Goal: Information Seeking & Learning: Learn about a topic

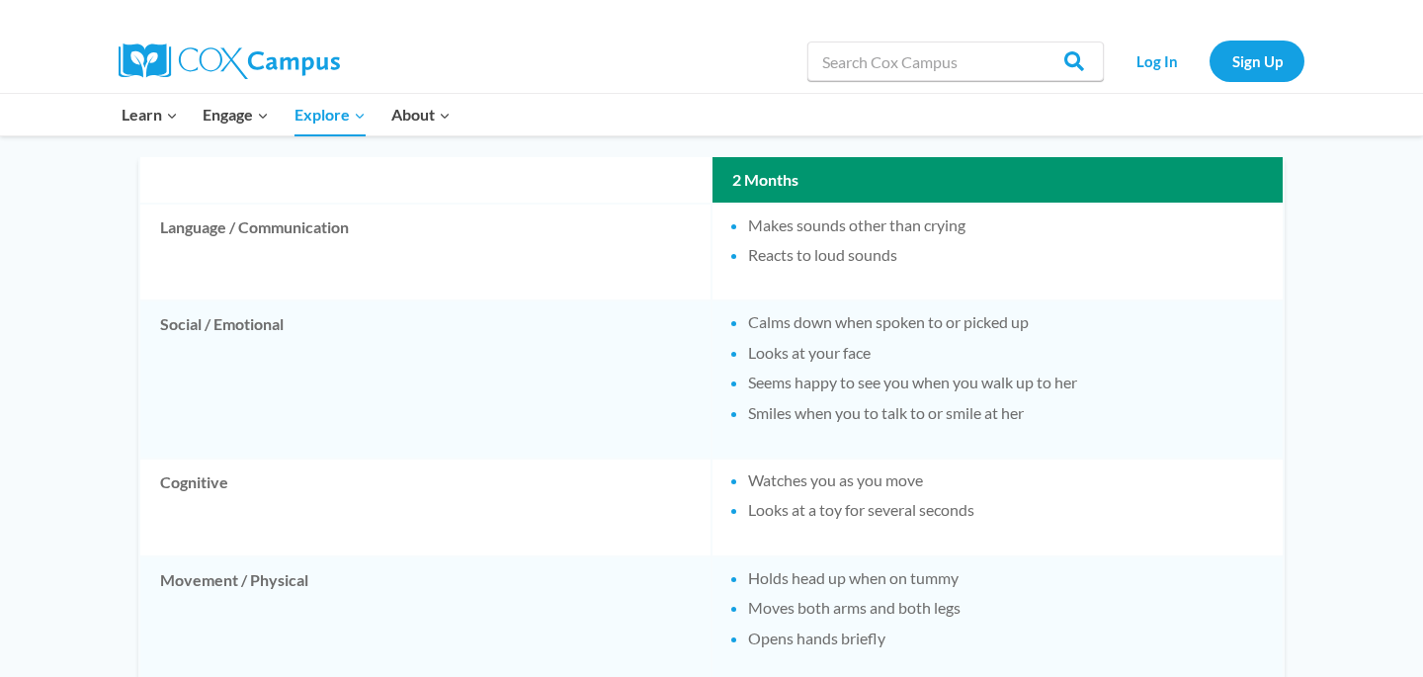
scroll to position [1191, 0]
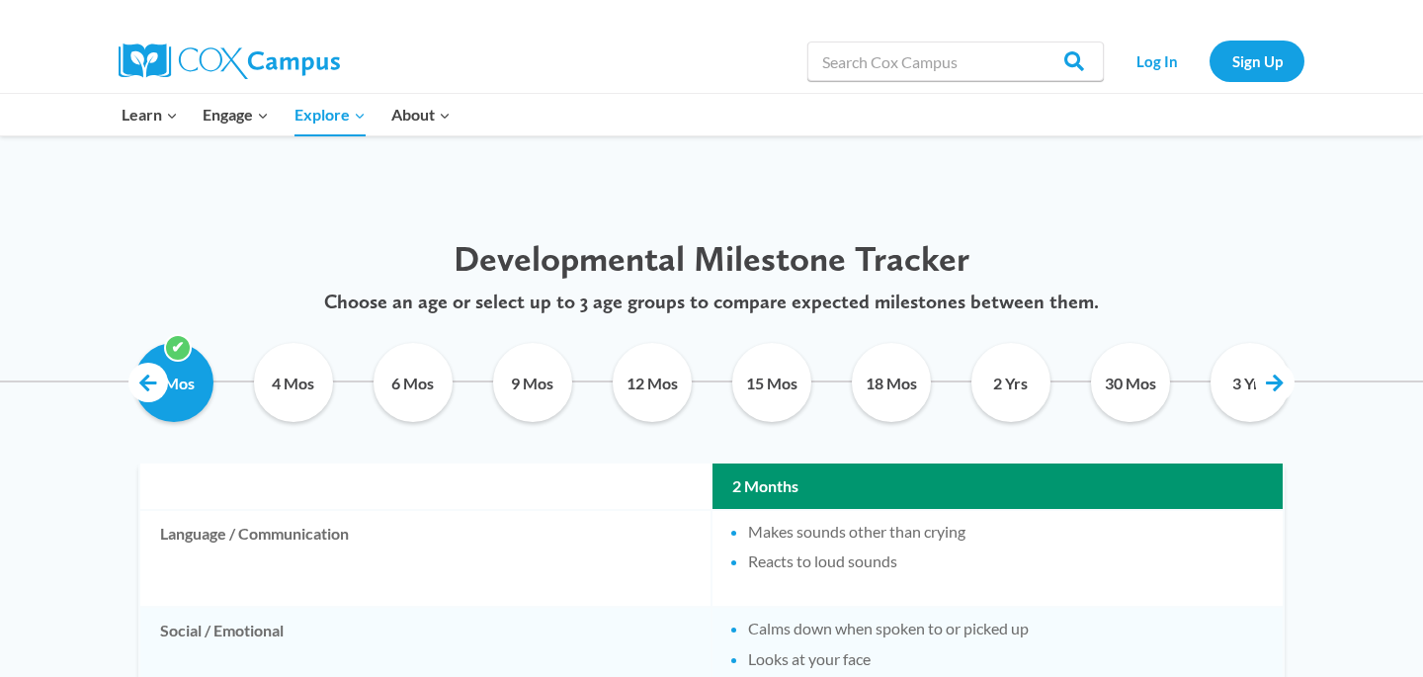
scroll to position [884, 0]
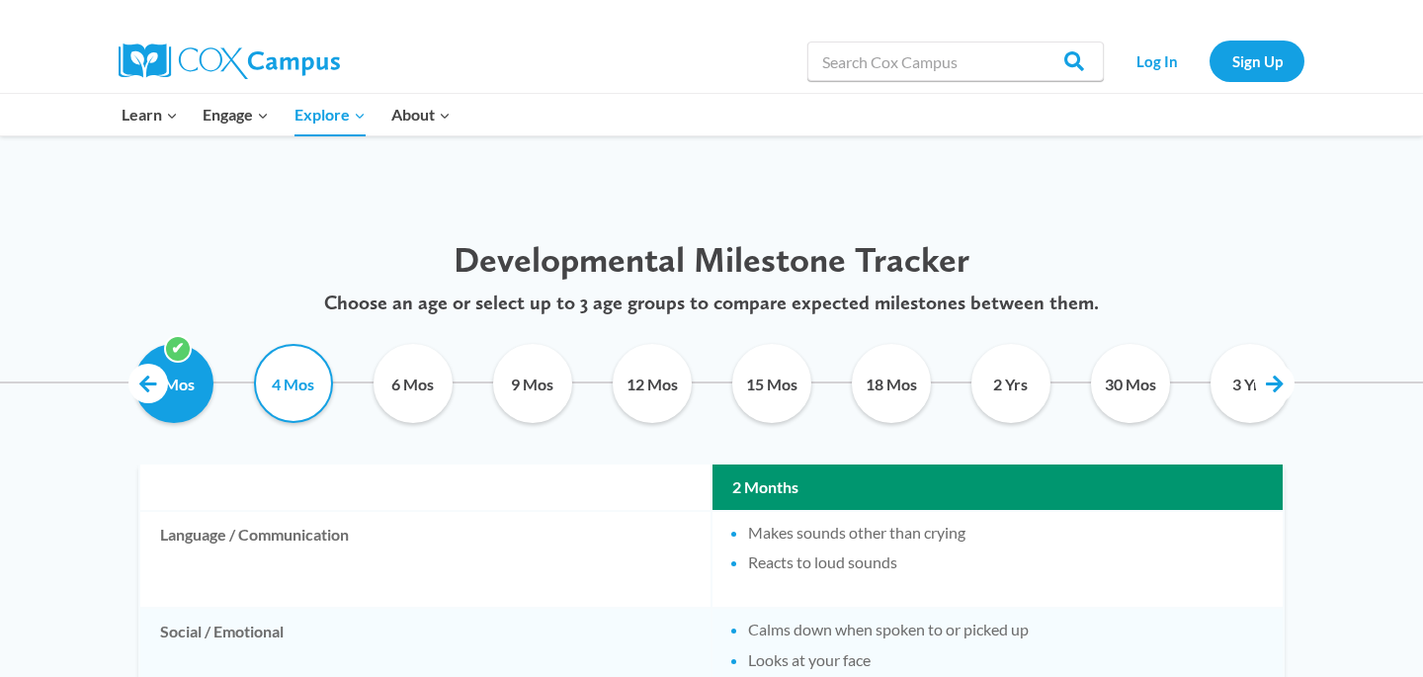
click at [312, 422] on input "4 Mos" at bounding box center [293, 383] width 90 height 79
checkbox input "true"
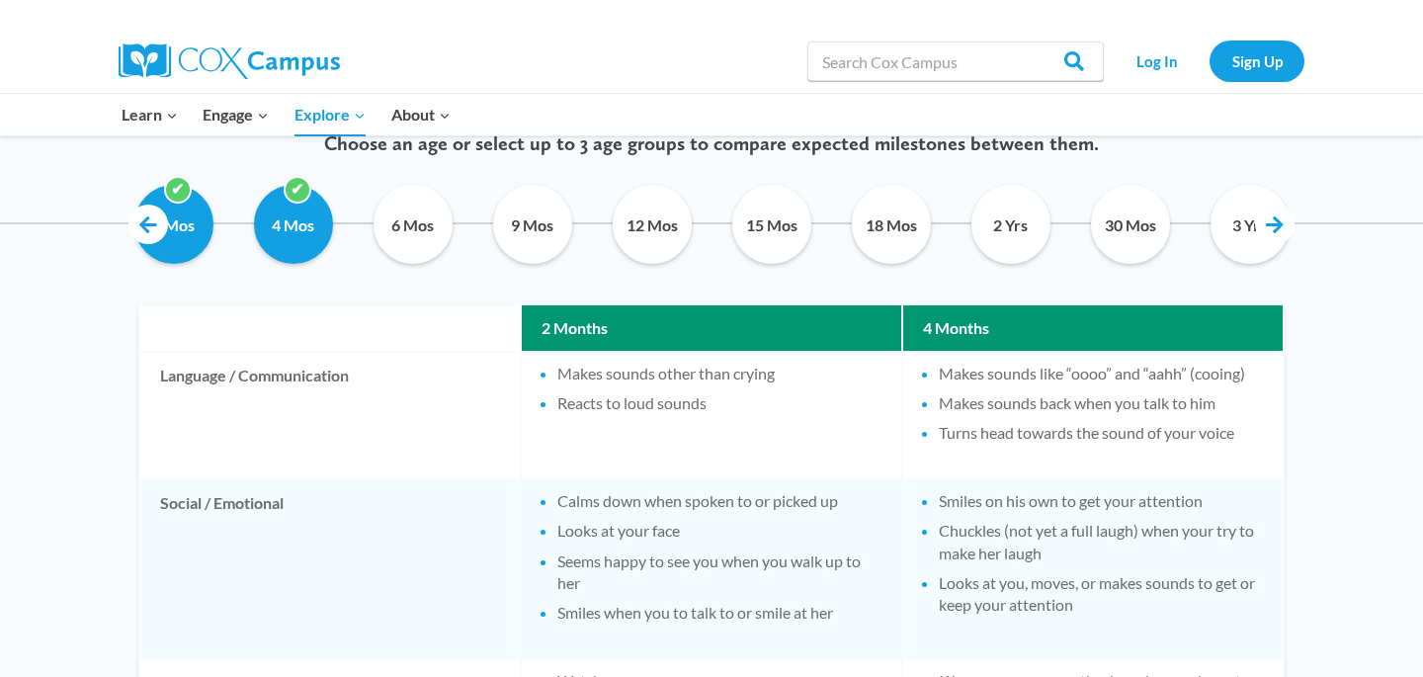
scroll to position [1042, 0]
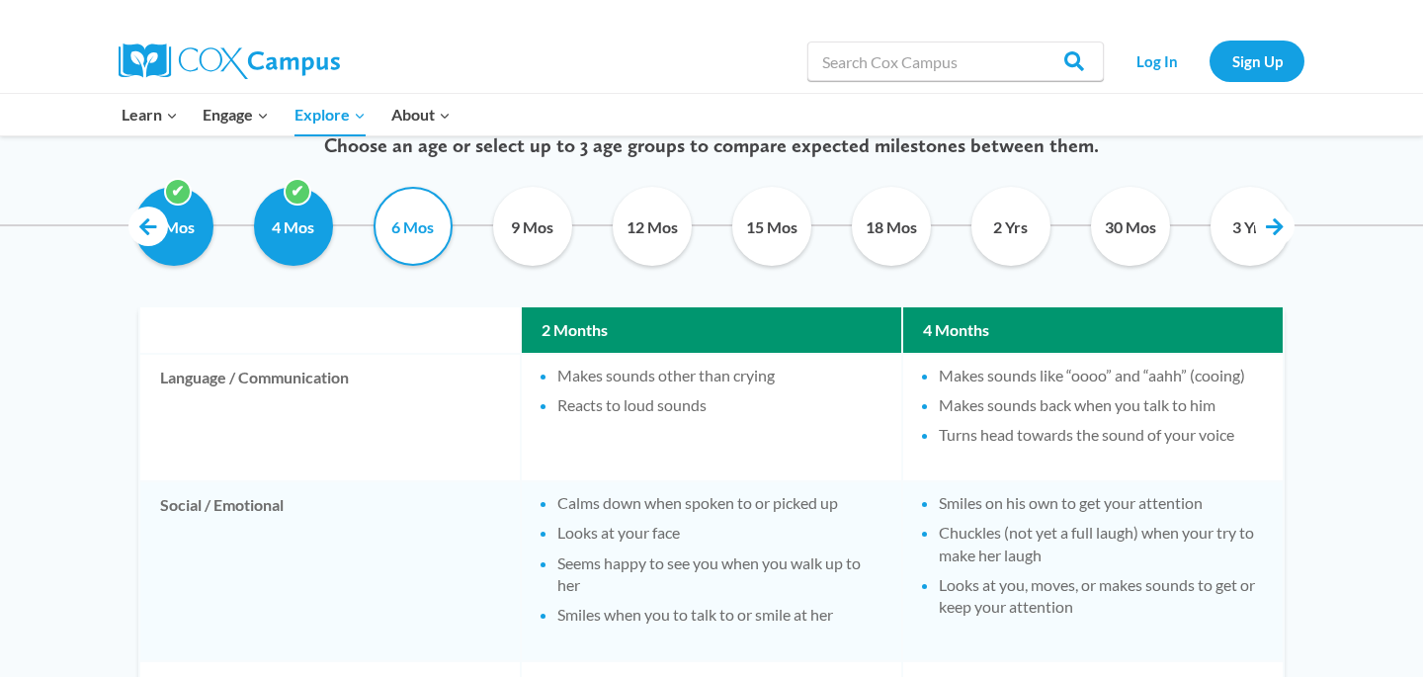
click at [402, 224] on input "6 Mos" at bounding box center [413, 226] width 90 height 79
checkbox input "true"
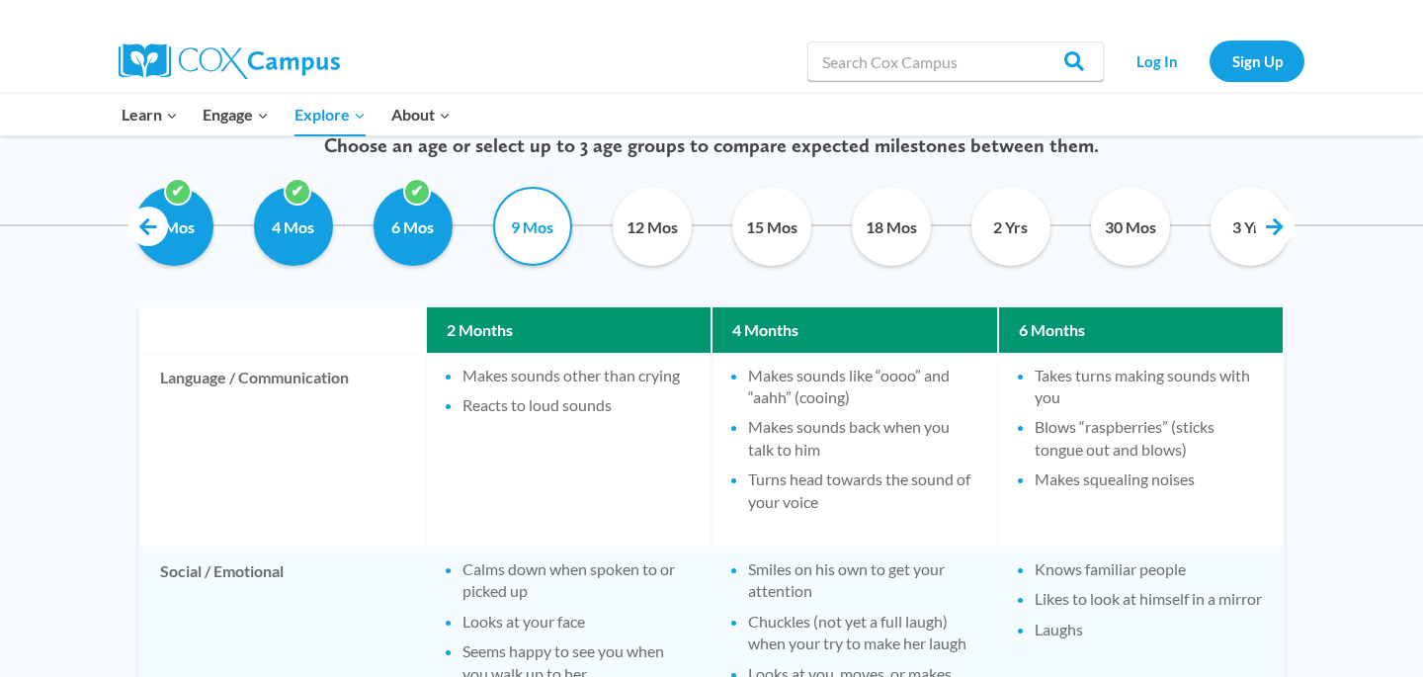
click at [550, 240] on input "9 Mos" at bounding box center [532, 226] width 90 height 79
click at [546, 220] on input "9 Mos" at bounding box center [532, 226] width 90 height 79
click at [534, 244] on input "9 Mos" at bounding box center [532, 226] width 90 height 79
checkbox input "false"
click at [197, 234] on input "2 Mos" at bounding box center [173, 226] width 90 height 79
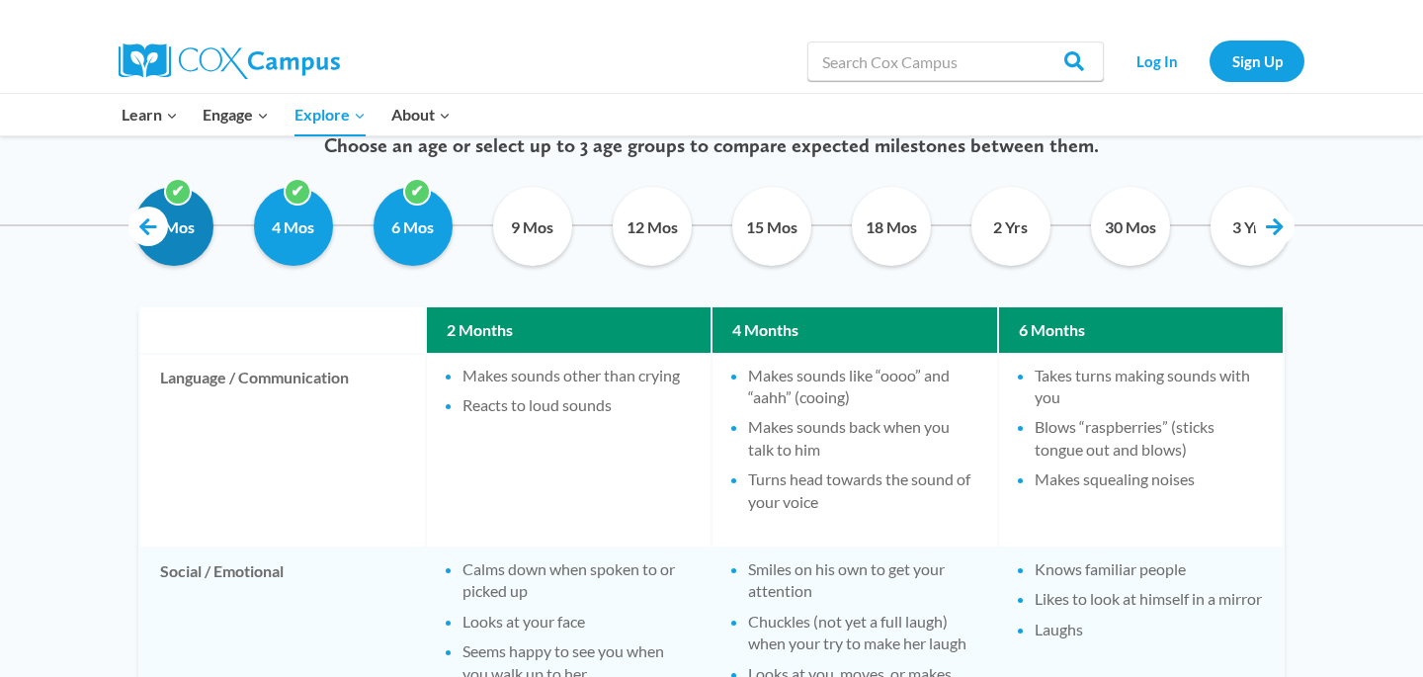
checkbox input "false"
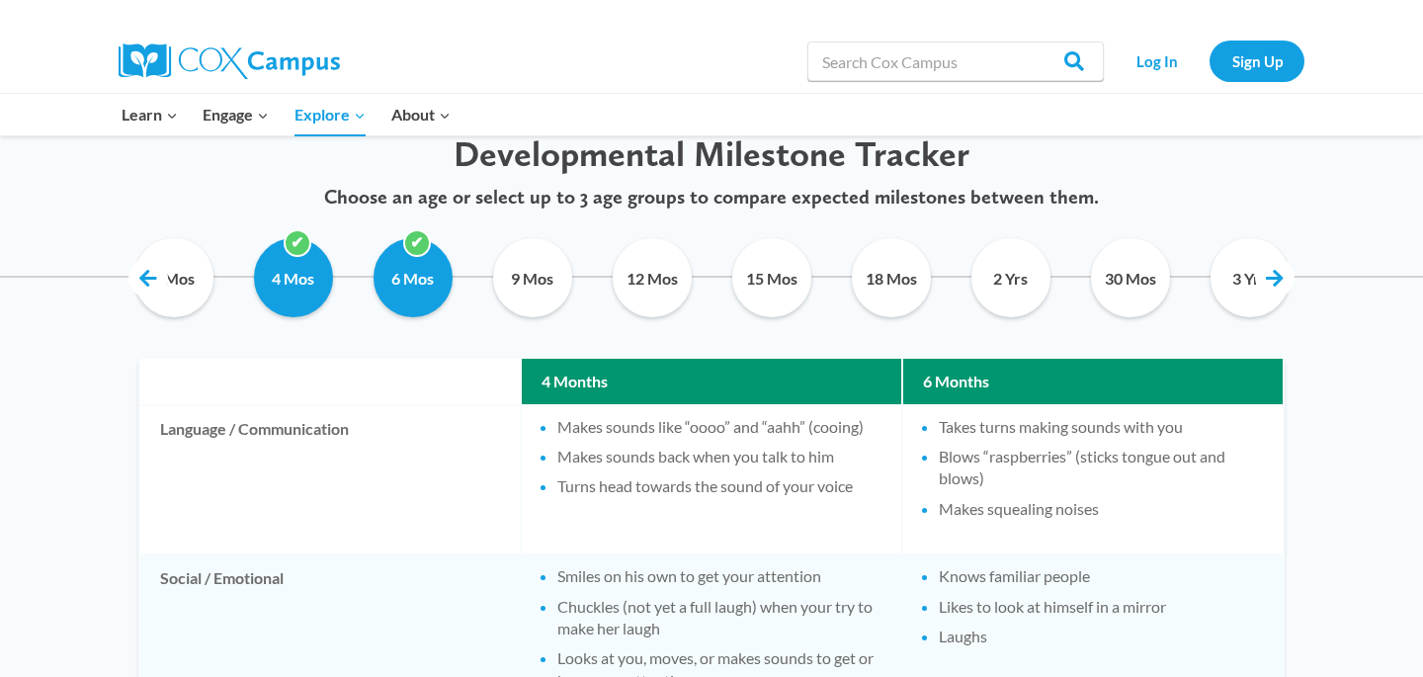
scroll to position [979, 0]
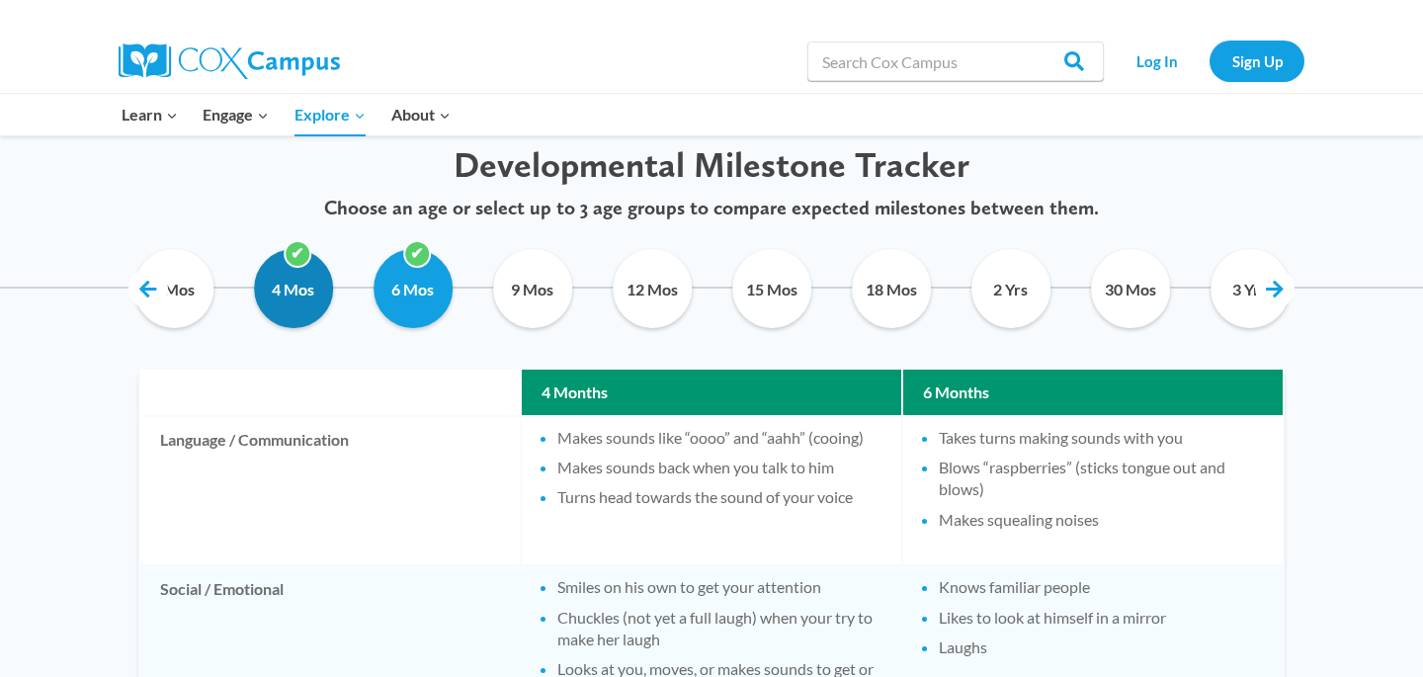
click at [265, 286] on input "4 Mos" at bounding box center [293, 288] width 90 height 79
checkbox input "false"
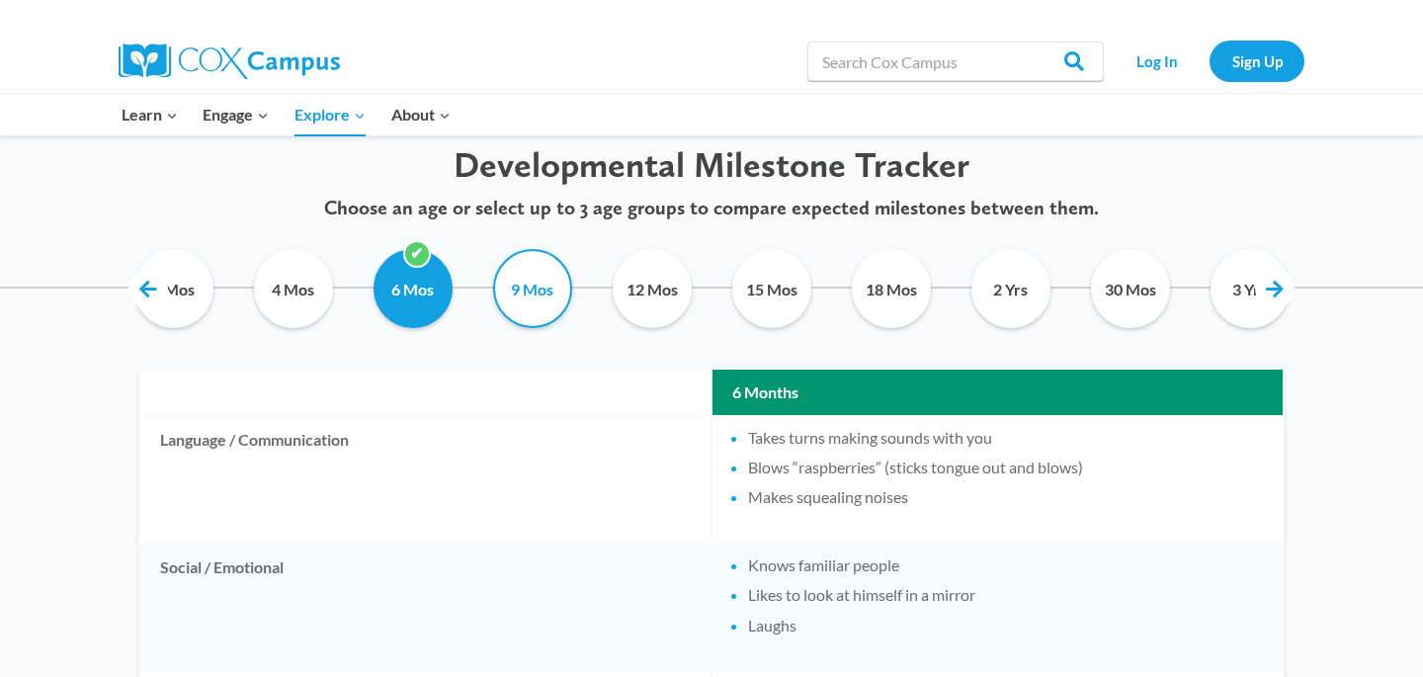
click at [529, 286] on input "9 Mos" at bounding box center [532, 288] width 90 height 79
checkbox input "true"
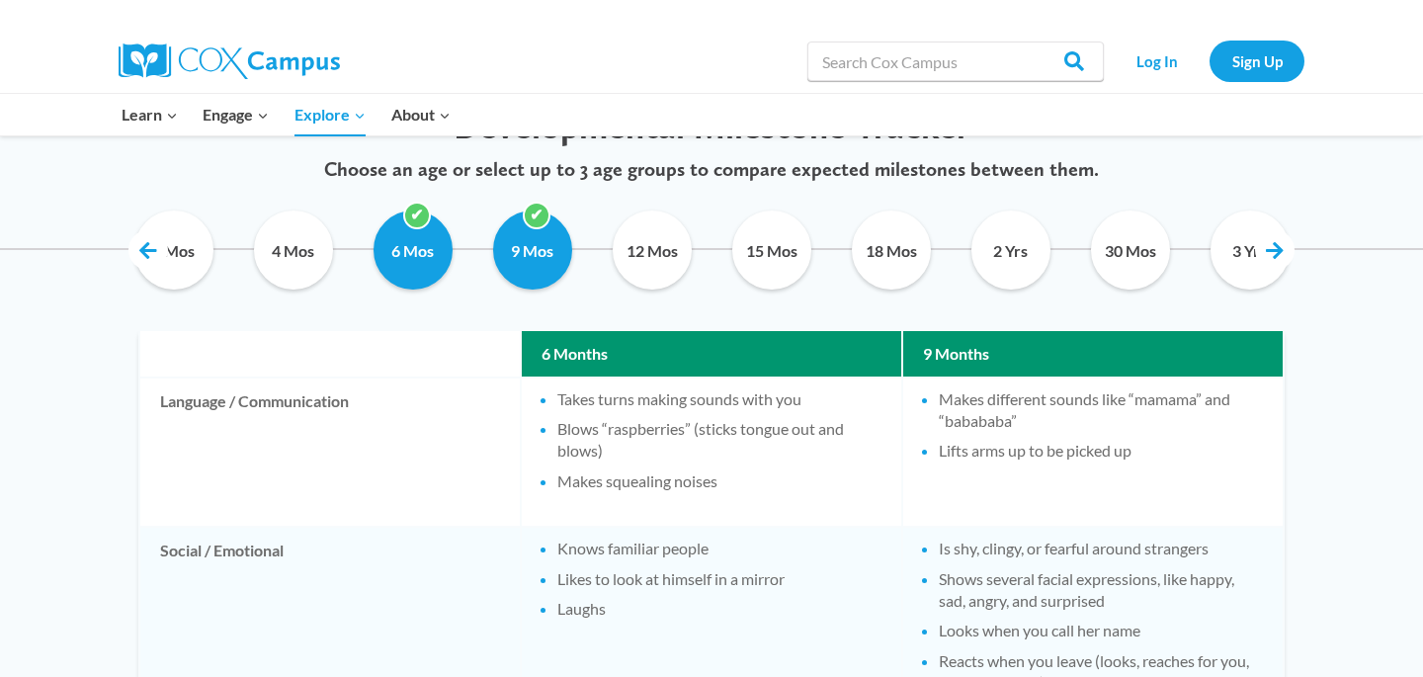
scroll to position [773, 0]
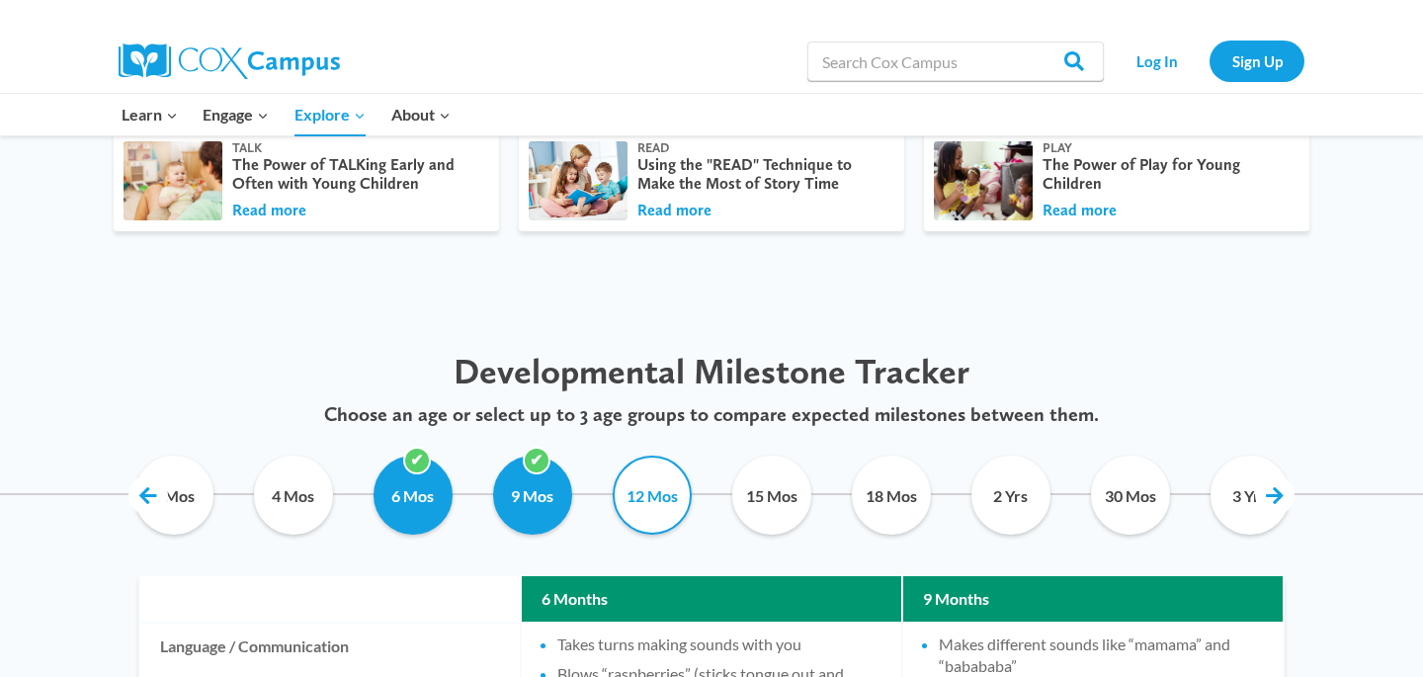
click at [645, 502] on input "12 Mos" at bounding box center [652, 495] width 90 height 79
checkbox input "true"
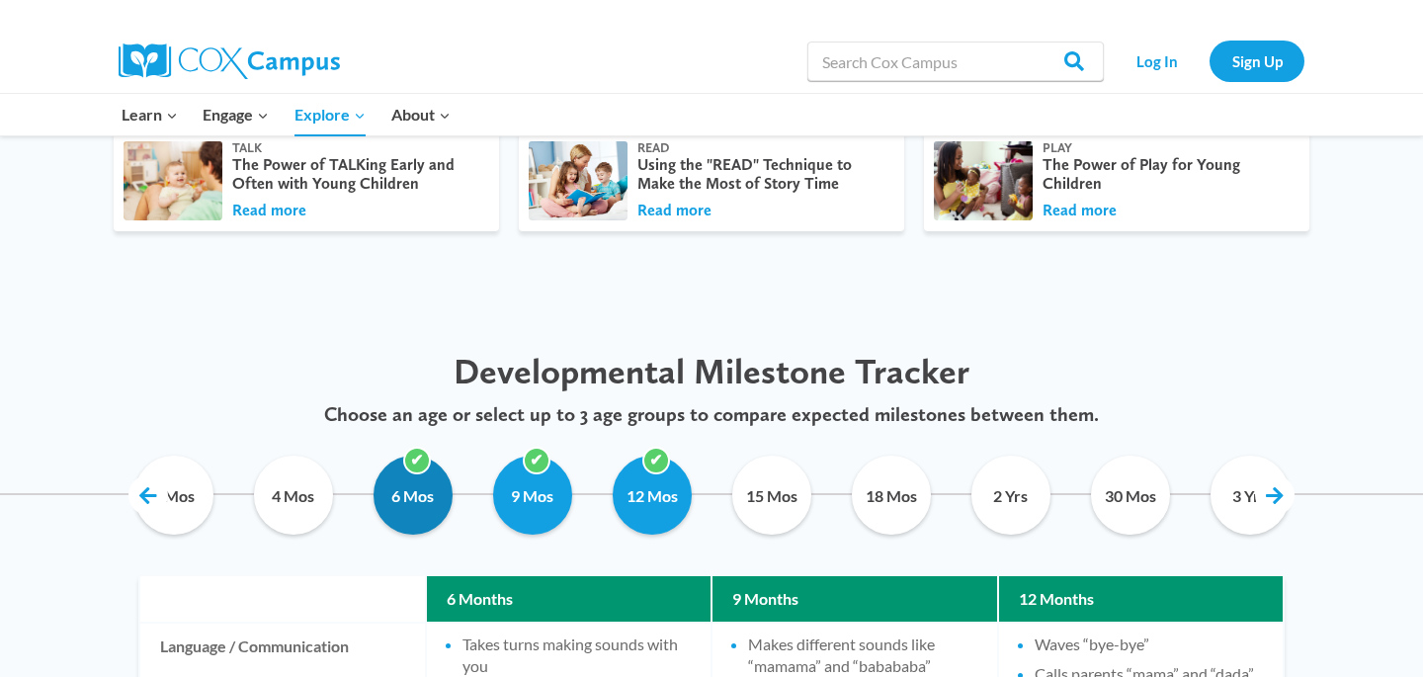
click at [431, 503] on input "6 Mos" at bounding box center [413, 495] width 90 height 79
checkbox input "false"
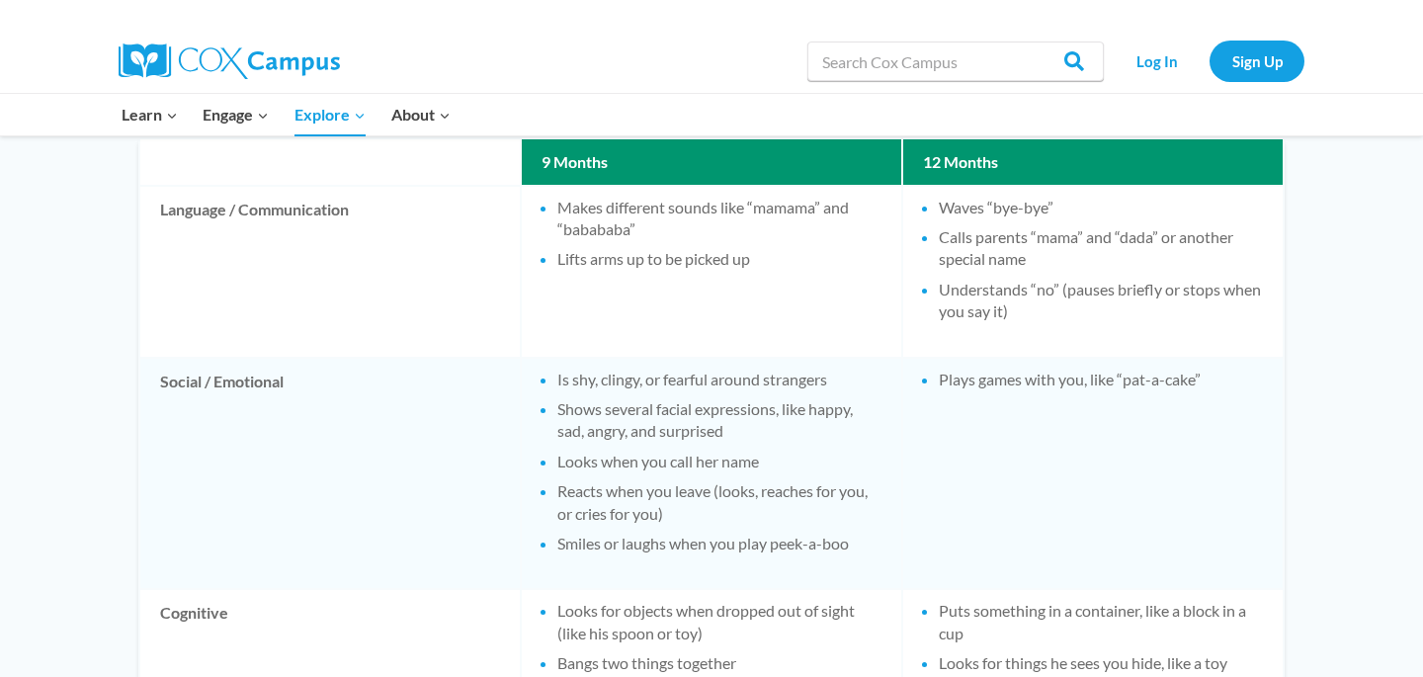
scroll to position [1052, 0]
